Goal: Information Seeking & Learning: Learn about a topic

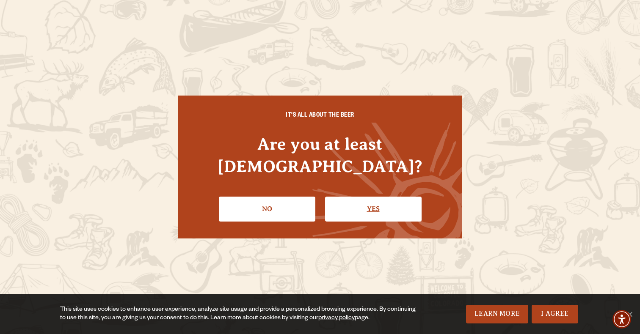
click at [389, 201] on link "Yes" at bounding box center [373, 209] width 96 height 25
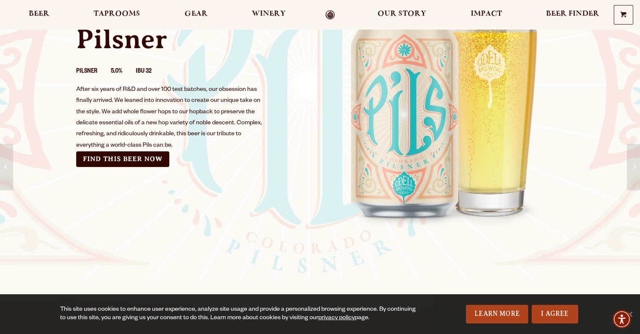
scroll to position [110, 0]
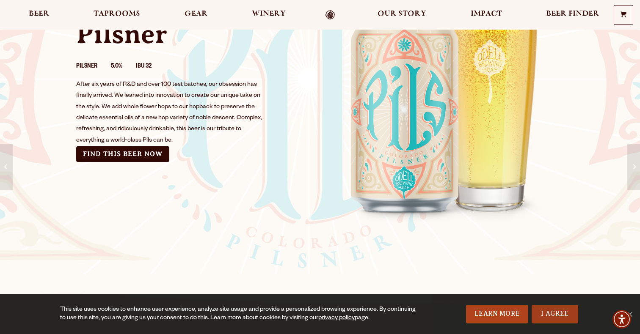
click at [553, 315] on link "I Agree" at bounding box center [554, 314] width 47 height 19
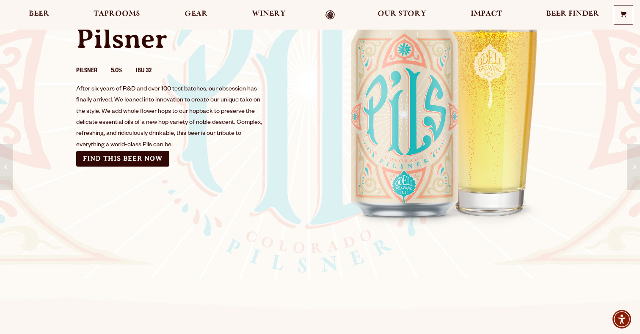
scroll to position [107, 0]
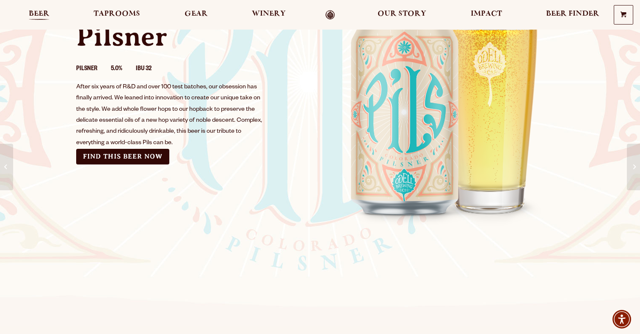
click at [38, 14] on span "Beer" at bounding box center [39, 14] width 21 height 7
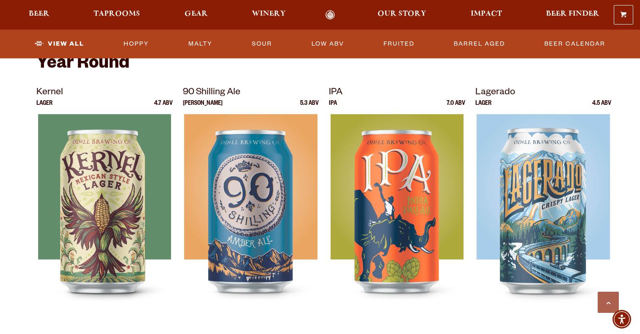
scroll to position [339, 0]
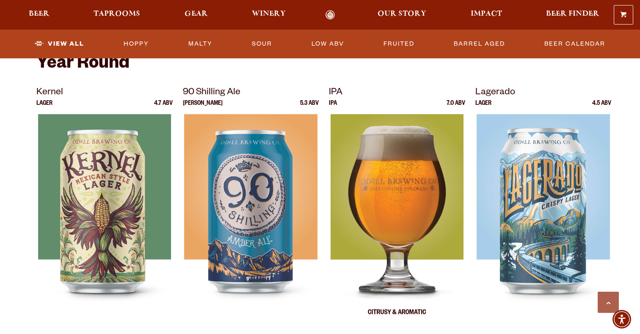
click at [399, 135] on img at bounding box center [396, 220] width 133 height 212
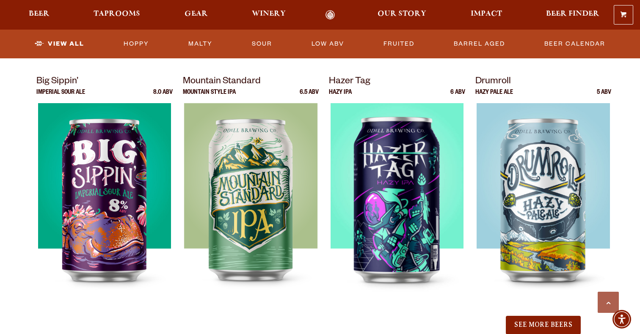
scroll to position [843, 0]
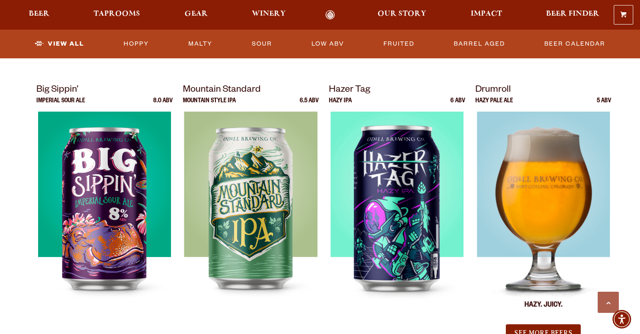
click at [540, 165] on img at bounding box center [542, 218] width 133 height 212
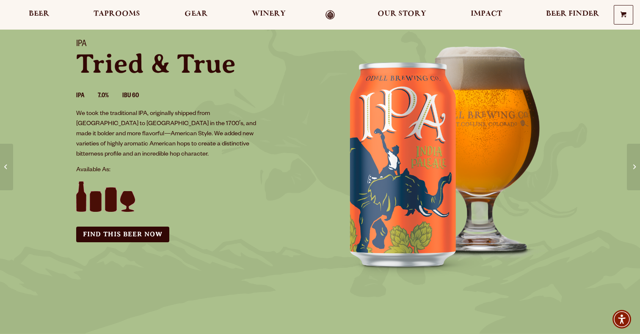
scroll to position [54, 0]
